Goal: Information Seeking & Learning: Learn about a topic

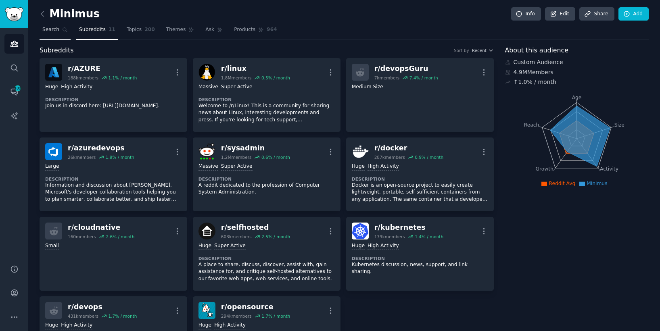
click at [58, 31] on span "Search" at bounding box center [50, 29] width 17 height 7
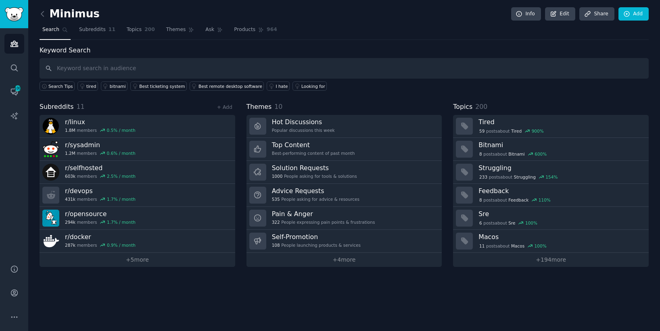
click at [402, 66] on input "text" at bounding box center [345, 68] width 610 height 21
type input "hi"
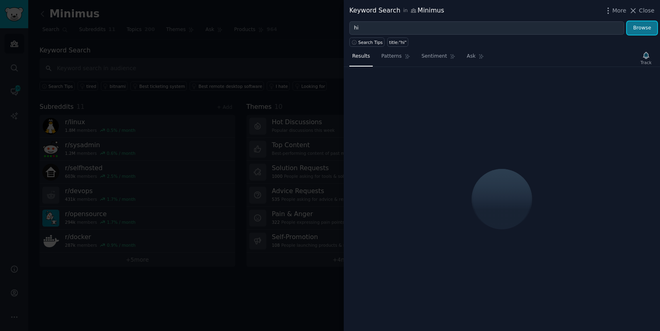
click at [644, 31] on button "Browse" at bounding box center [642, 28] width 30 height 14
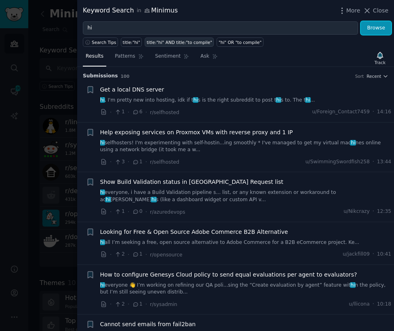
click at [373, 30] on button "Browse" at bounding box center [376, 28] width 30 height 14
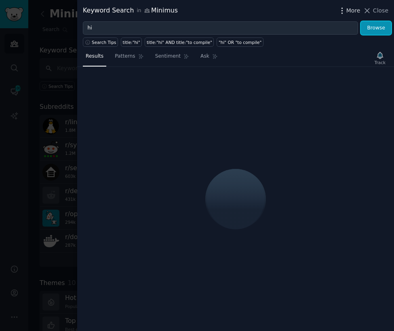
click at [345, 8] on icon "button" at bounding box center [342, 10] width 8 height 8
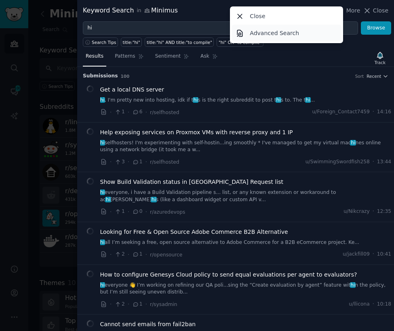
click at [289, 35] on p "Advanced Search" at bounding box center [274, 33] width 49 height 8
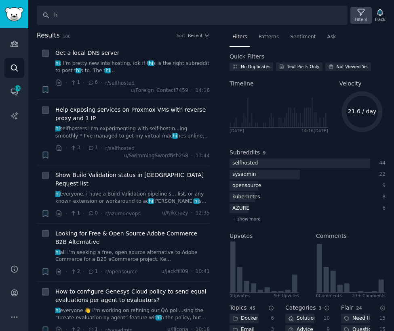
click at [359, 19] on div "Filters" at bounding box center [360, 20] width 13 height 6
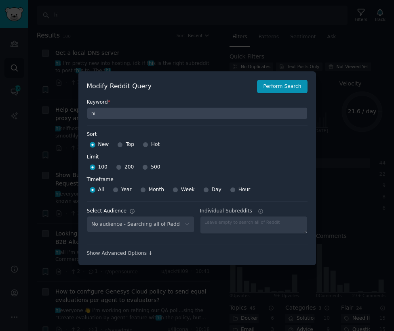
scroll to position [6, 0]
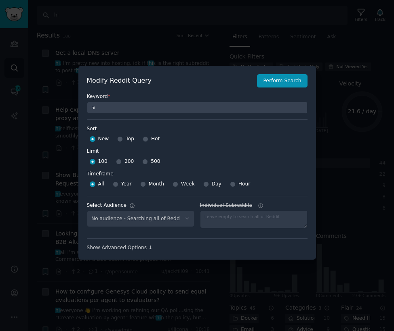
select select "e589638561"
click at [120, 139] on input "Top" at bounding box center [120, 139] width 6 height 6
radio input "true"
click at [282, 83] on button "Perform Search" at bounding box center [282, 81] width 50 height 14
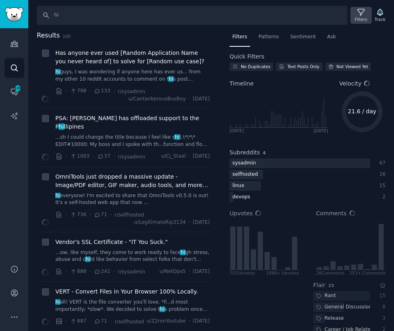
click at [361, 14] on icon at bounding box center [360, 12] width 8 height 8
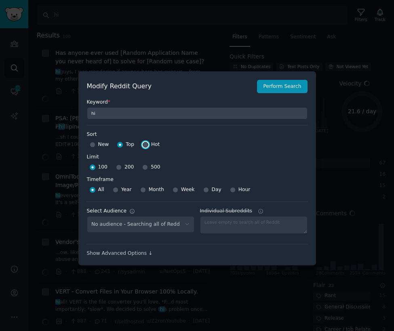
click at [144, 146] on input "Hot" at bounding box center [146, 145] width 6 height 6
radio input "true"
select select "e589638561"
click at [280, 93] on div "Keyword * hi" at bounding box center [197, 106] width 220 height 26
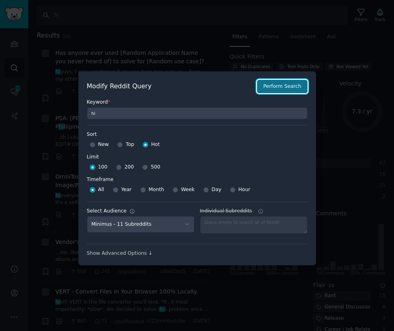
click at [292, 84] on button "Perform Search" at bounding box center [282, 87] width 50 height 14
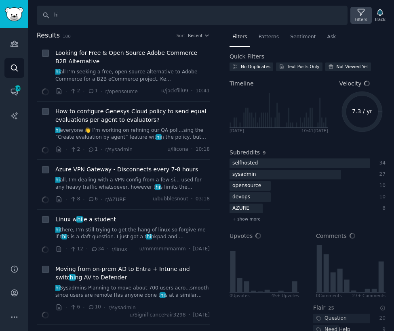
click at [364, 12] on icon at bounding box center [360, 12] width 8 height 8
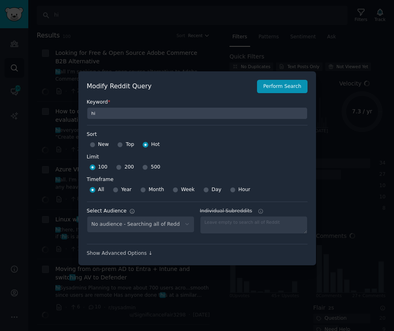
select select "e589638561"
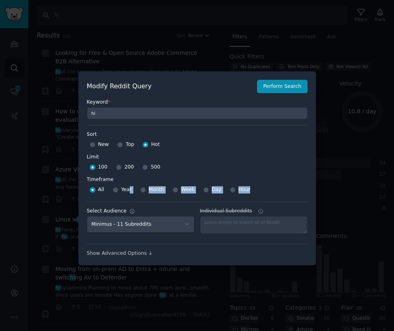
drag, startPoint x: 267, startPoint y: 189, endPoint x: 128, endPoint y: 192, distance: 139.7
click at [128, 192] on div "All Year Month Week Day Hour" at bounding box center [197, 190] width 220 height 13
click at [117, 192] on div "Year" at bounding box center [122, 190] width 19 height 13
click at [115, 192] on input "Year" at bounding box center [116, 190] width 6 height 6
radio input "true"
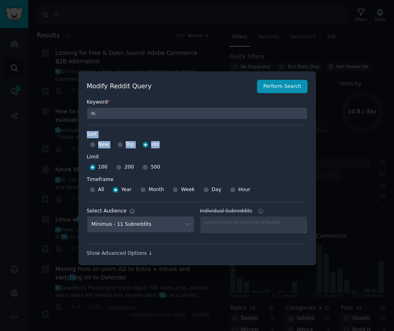
drag, startPoint x: 84, startPoint y: 134, endPoint x: 172, endPoint y: 144, distance: 88.1
click at [172, 144] on div "Modify Reddit Query Perform Search Keyword * hi Sort Sort New Top Hot Limit Lim…" at bounding box center [196, 168] width 237 height 195
click at [172, 144] on div "New Top Hot" at bounding box center [197, 144] width 220 height 13
drag, startPoint x: 164, startPoint y: 147, endPoint x: 153, endPoint y: 147, distance: 11.3
click at [153, 147] on div "New Top Hot" at bounding box center [197, 144] width 220 height 13
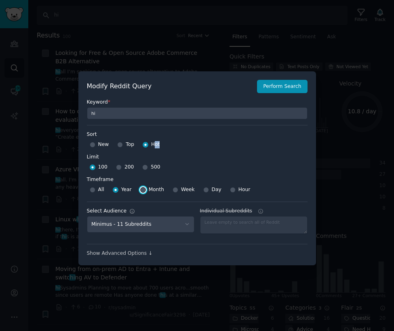
click at [142, 192] on input "Month" at bounding box center [143, 190] width 6 height 6
radio input "true"
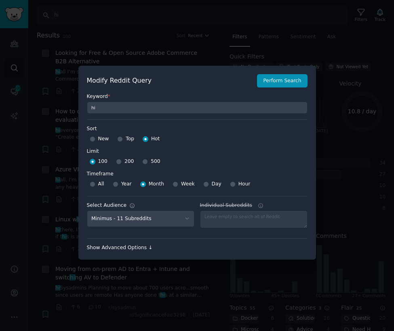
click at [138, 245] on div "Show Advanced Options ↓" at bounding box center [197, 248] width 220 height 7
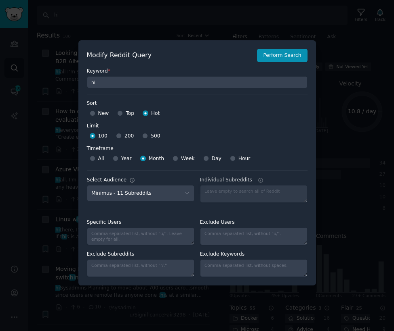
click at [333, 60] on div at bounding box center [197, 165] width 394 height 331
